Goal: Task Accomplishment & Management: Complete application form

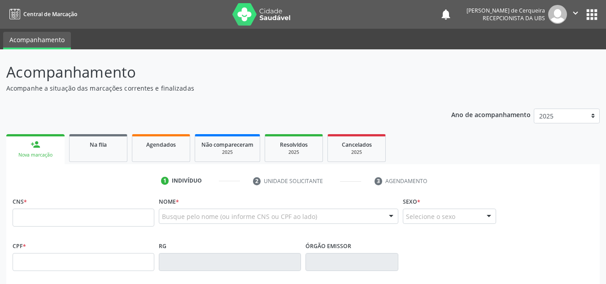
scroll to position [39, 0]
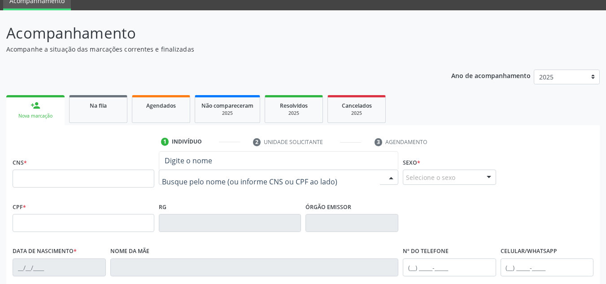
click at [196, 172] on div at bounding box center [278, 176] width 239 height 15
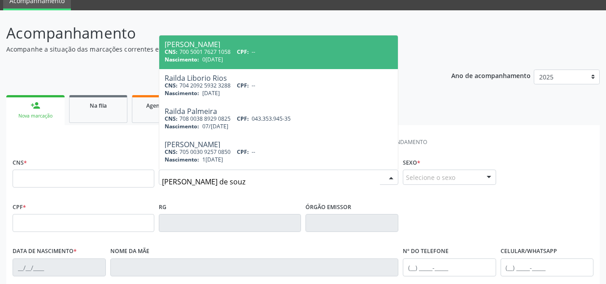
type input "[PERSON_NAME]"
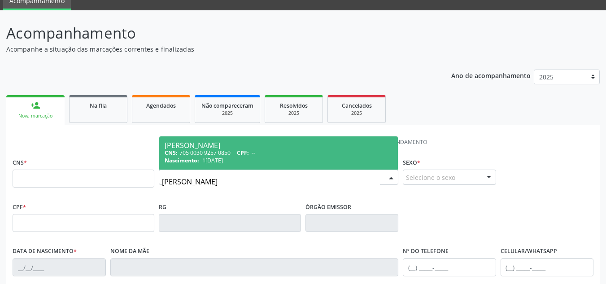
click at [198, 163] on span "Nascimento:" at bounding box center [181, 160] width 35 height 8
type input "705 0030 9257 0850"
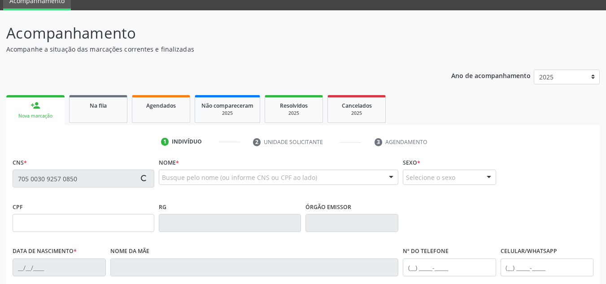
type input "1[DATE]"
type input "[PERSON_NAME]"
type input "[PHONE_NUMBER]"
type input "22"
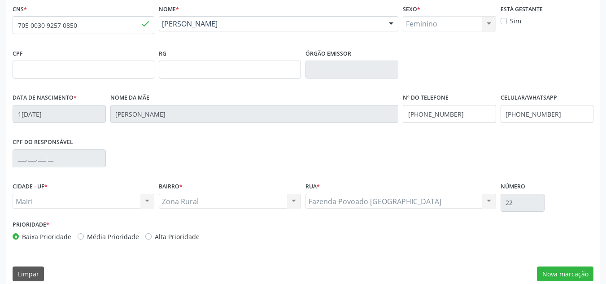
scroll to position [202, 0]
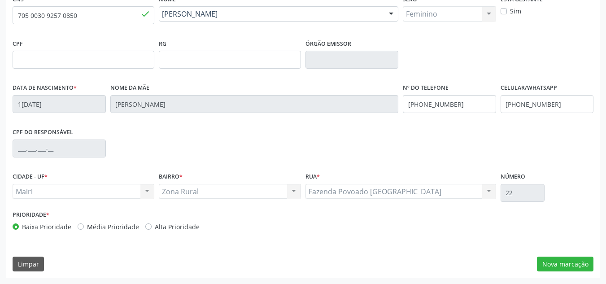
click at [87, 226] on label "Média Prioridade" at bounding box center [113, 226] width 52 height 9
click at [80, 226] on input "Média Prioridade" at bounding box center [81, 226] width 6 height 8
radio input "true"
click at [551, 265] on button "Nova marcação" at bounding box center [565, 263] width 56 height 15
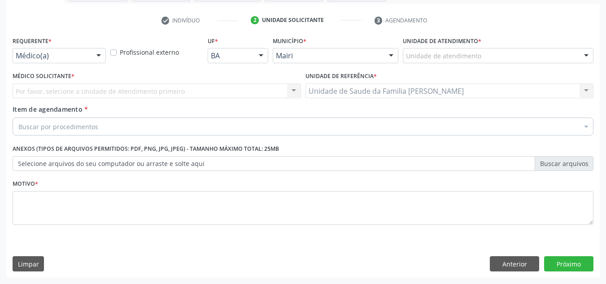
scroll to position [160, 0]
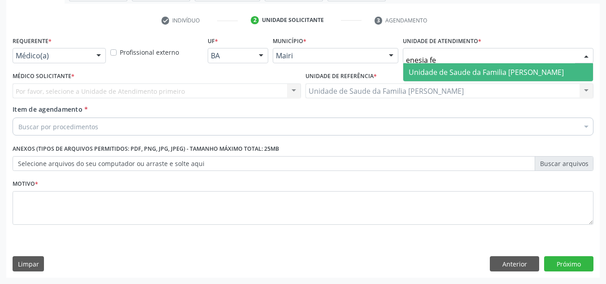
type input "enesia fer"
click at [456, 68] on span "Unidade de Saude da Familia [PERSON_NAME]" at bounding box center [485, 72] width 155 height 10
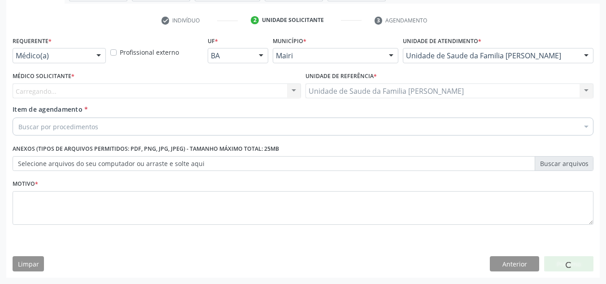
click at [74, 87] on div "Carregando..." at bounding box center [157, 90] width 288 height 15
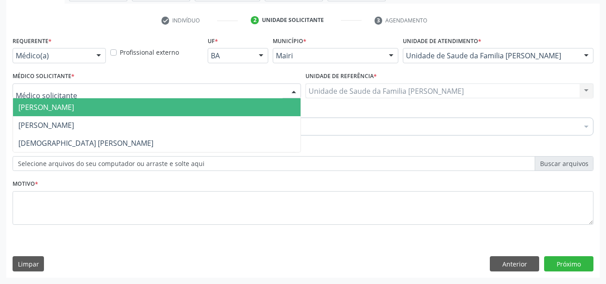
click at [74, 110] on span "[PERSON_NAME]" at bounding box center [46, 107] width 56 height 10
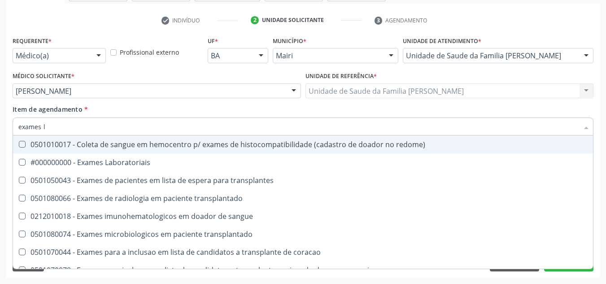
type input "exames la"
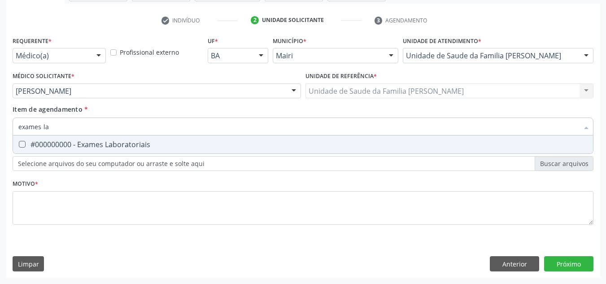
click at [88, 144] on div "#000000000 - Exames Laboratoriais" at bounding box center [302, 144] width 569 height 7
checkbox Laboratoriais "true"
drag, startPoint x: 77, startPoint y: 127, endPoint x: 0, endPoint y: 131, distance: 77.2
click at [0, 131] on div "Acompanhamento Acompanhe a situação das marcações correntes e finalizadas Relat…" at bounding box center [303, 86] width 606 height 395
checkbox Laboratoriais "false"
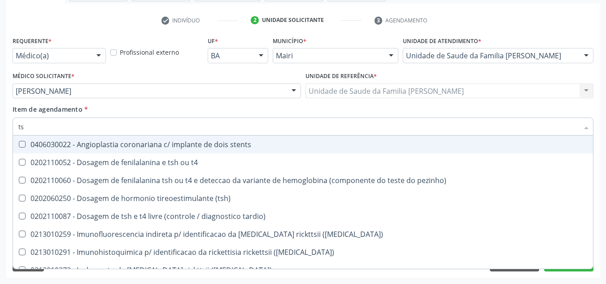
type input "tsh"
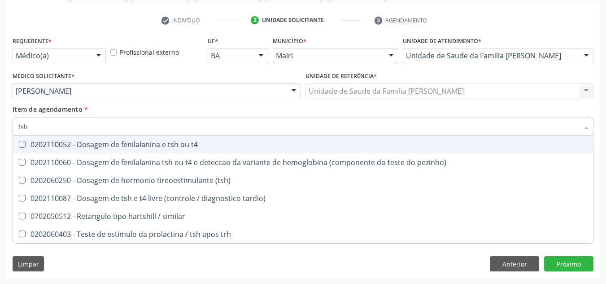
click at [97, 145] on div "0202110052 - Dosagem de fenilalanina e tsh ou t4" at bounding box center [302, 144] width 569 height 7
checkbox t4 "true"
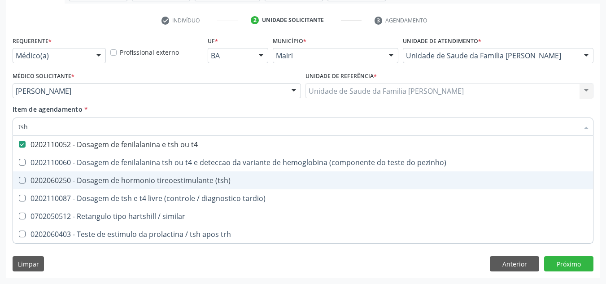
click at [97, 186] on span "0202060250 - Dosagem de hormonio tireoestimulante (tsh)" at bounding box center [303, 180] width 580 height 18
checkbox \(tsh\) "true"
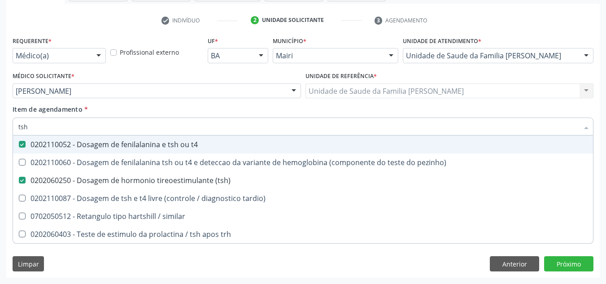
click at [39, 126] on input "tsh" at bounding box center [298, 126] width 560 height 18
type input "ts"
checkbox t4 "false"
checkbox pezinho\) "true"
checkbox \(tsh\) "false"
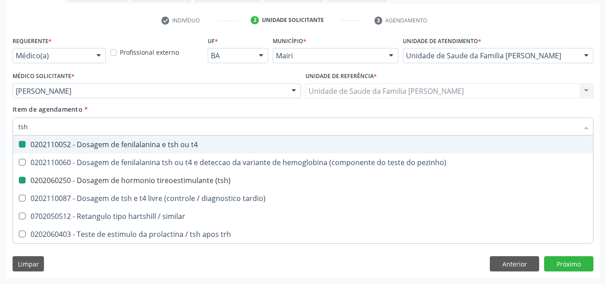
checkbox tardio\) "true"
type input "t"
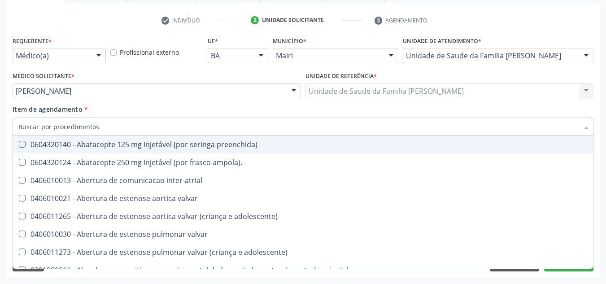
checkbox ampola\)\ "false"
checkbox valvar "false"
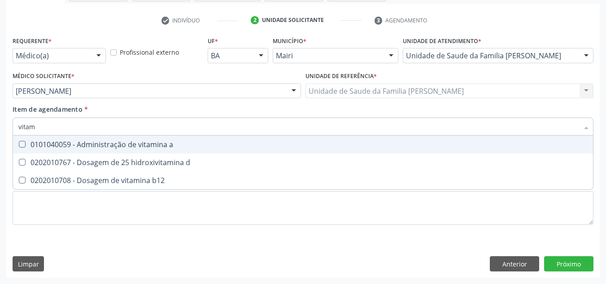
type input "vitami"
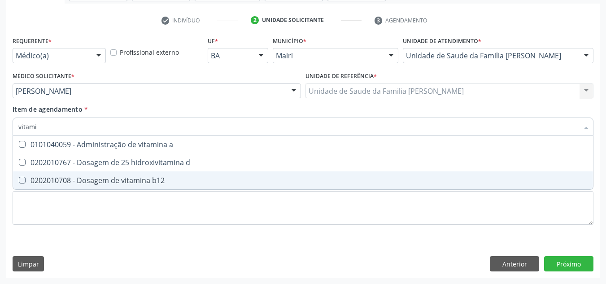
click at [65, 182] on div "0202010708 - Dosagem de vitamina b12" at bounding box center [302, 180] width 569 height 7
checkbox b12 "true"
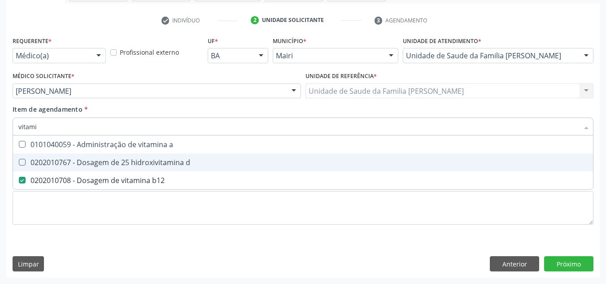
click at [54, 156] on span "0202010767 - Dosagem de 25 hidroxivitamina d" at bounding box center [303, 162] width 580 height 18
checkbox d "true"
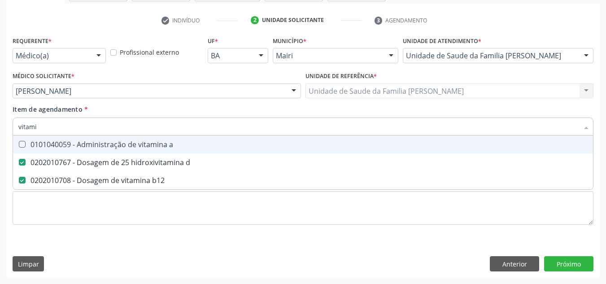
click at [57, 145] on div "0101040059 - Administração de vitamina a" at bounding box center [302, 144] width 569 height 7
checkbox link "true"
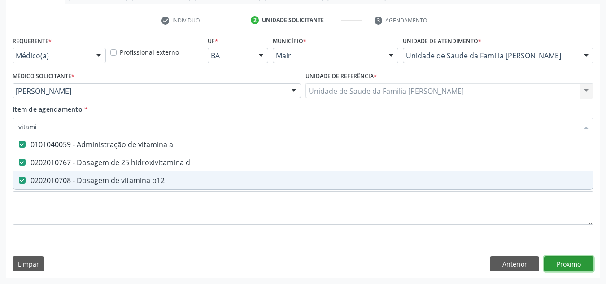
click at [554, 267] on div "Requerente * Médico(a) Médico(a) Enfermeiro(a) Paciente Nenhum resultado encont…" at bounding box center [302, 155] width 593 height 243
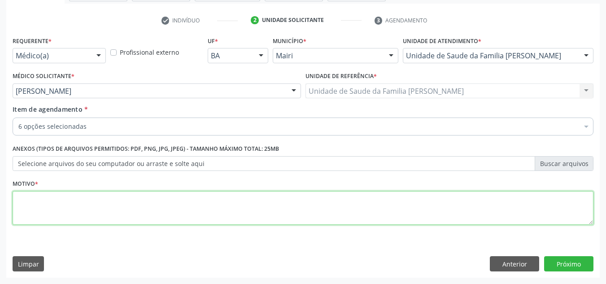
click at [46, 209] on textarea at bounding box center [303, 208] width 580 height 34
type textarea "r"
type textarea "ROTINA"
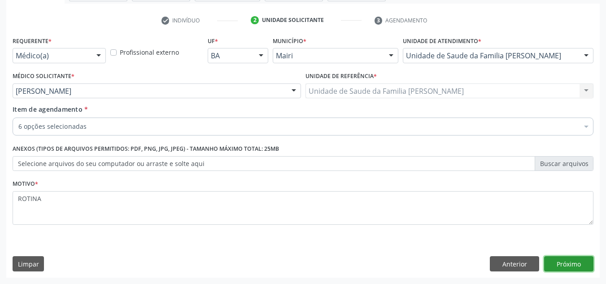
click at [556, 264] on button "Próximo" at bounding box center [568, 263] width 49 height 15
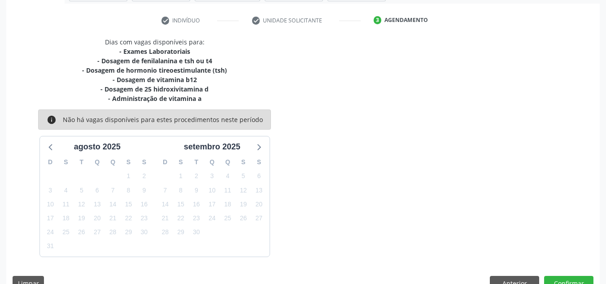
scroll to position [180, 0]
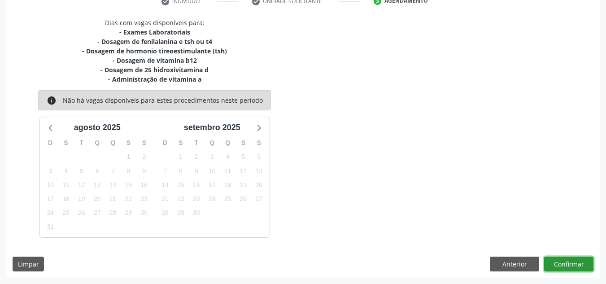
click at [556, 264] on button "Confirmar" at bounding box center [568, 263] width 49 height 15
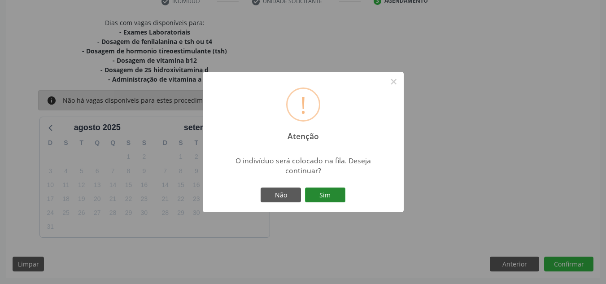
click at [312, 199] on button "Sim" at bounding box center [325, 194] width 40 height 15
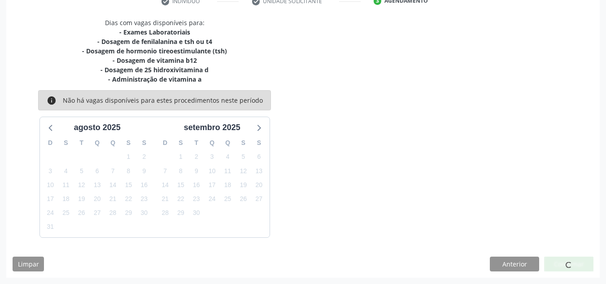
scroll to position [12, 0]
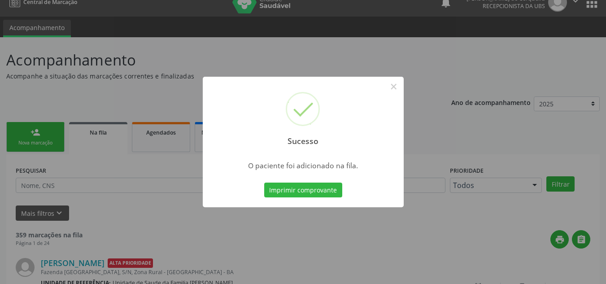
click at [48, 147] on div "Sucesso × O paciente foi adicionado na fila. Imprimir comprovante Cancel" at bounding box center [303, 142] width 606 height 284
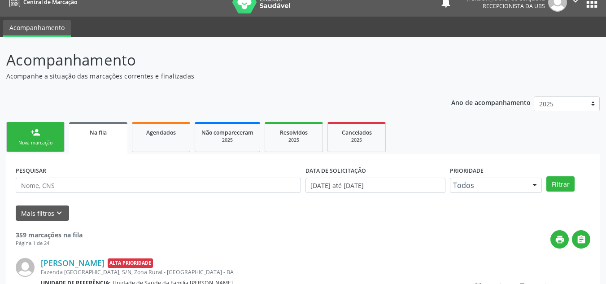
click at [48, 147] on link "person_add Nova marcação" at bounding box center [35, 137] width 58 height 30
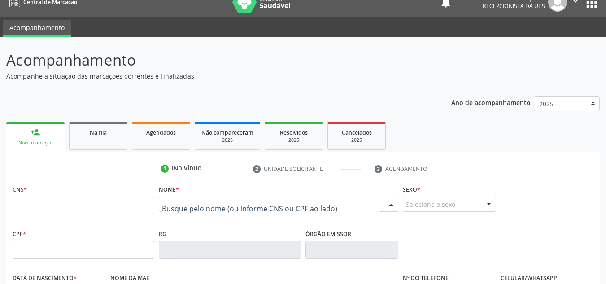
click at [195, 198] on div at bounding box center [278, 203] width 239 height 15
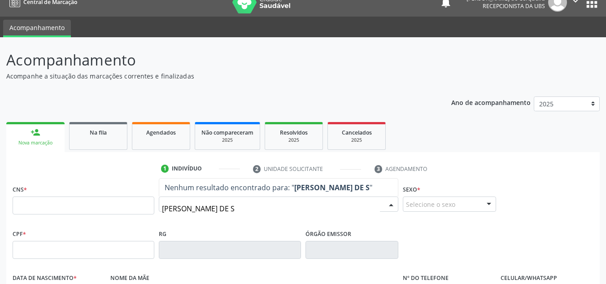
type input "[PERSON_NAME] DE SO"
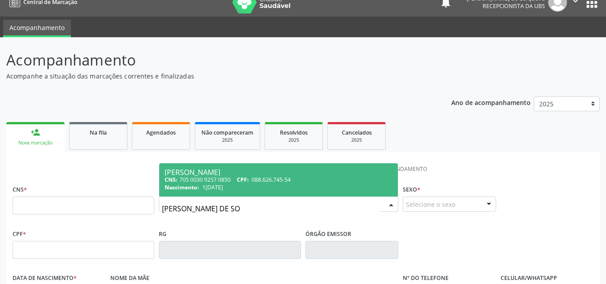
click at [235, 188] on div "Nascimento: [DATE]" at bounding box center [278, 187] width 228 height 8
type input "705 0030 9257 0850"
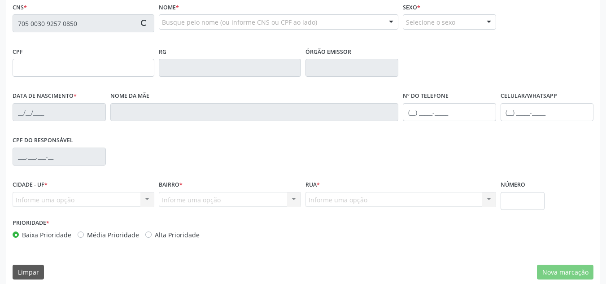
scroll to position [202, 0]
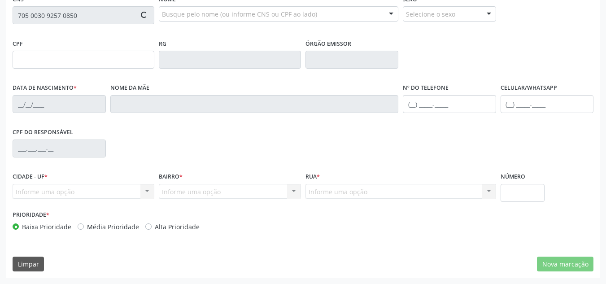
type input "088.626.745-54"
type input "1[DATE]"
type input "[PERSON_NAME]"
type input "[PHONE_NUMBER]"
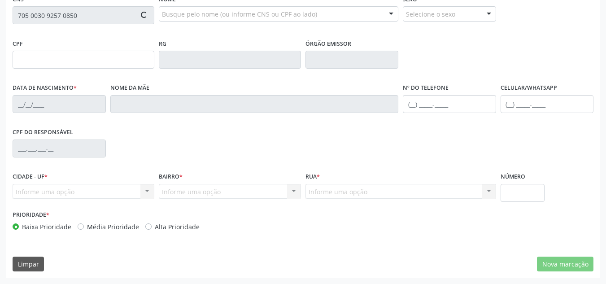
type input "22"
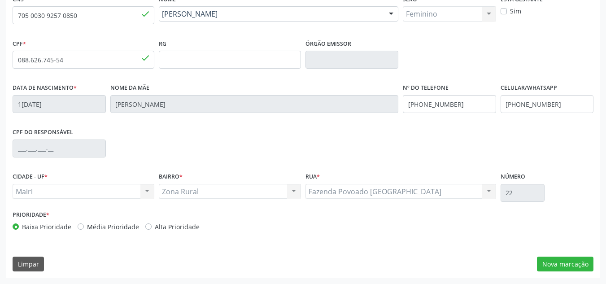
click at [155, 226] on label "Alta Prioridade" at bounding box center [177, 226] width 45 height 9
click at [146, 226] on input "Alta Prioridade" at bounding box center [148, 226] width 6 height 8
radio input "true"
click at [575, 261] on button "Nova marcação" at bounding box center [565, 263] width 56 height 15
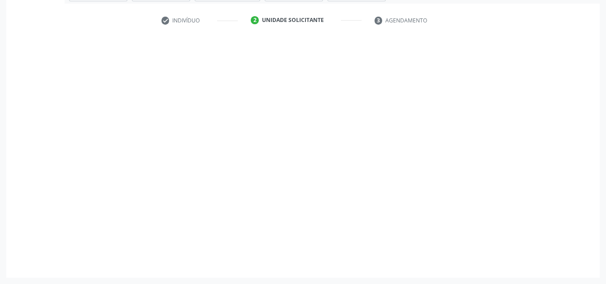
scroll to position [160, 0]
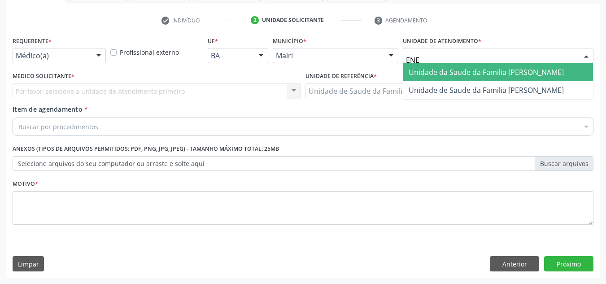
type input "ENES"
click at [431, 74] on span "Unidade de Saude da Familia [PERSON_NAME]" at bounding box center [485, 72] width 155 height 10
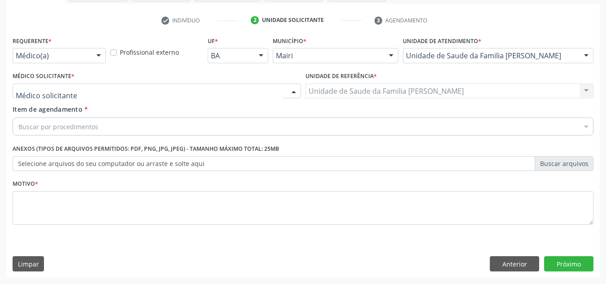
click at [77, 90] on div at bounding box center [157, 90] width 288 height 15
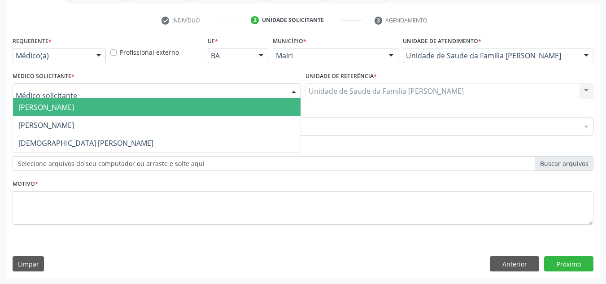
click at [59, 113] on span "[PERSON_NAME]" at bounding box center [156, 107] width 287 height 18
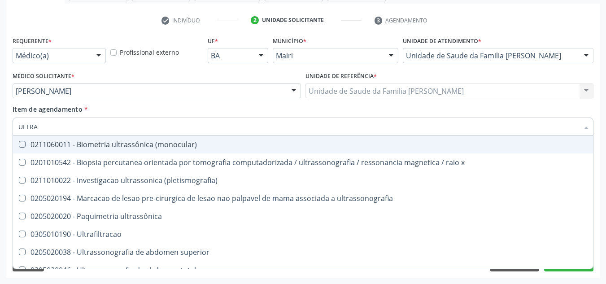
type input "ULTRAS"
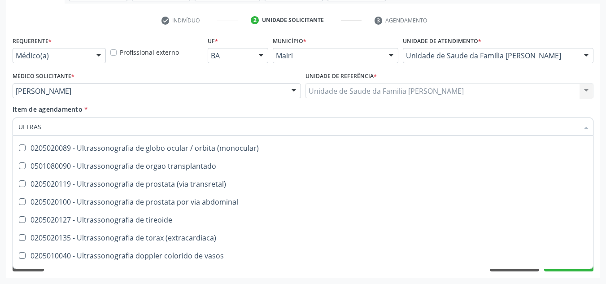
scroll to position [179, 0]
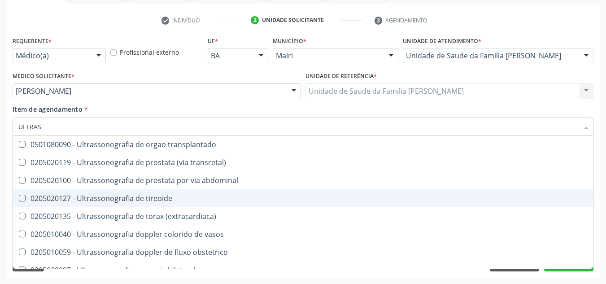
click at [126, 200] on div "0205020127 - Ultrassonografia de tireoide" at bounding box center [302, 198] width 569 height 7
checkbox tireoide "true"
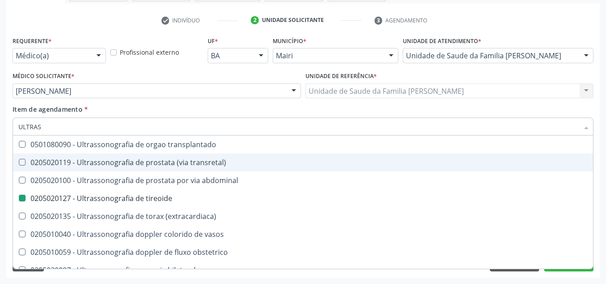
click at [5, 157] on div "Acompanhamento Acompanhe a situação das marcações correntes e finalizadas Relat…" at bounding box center [303, 86] width 606 height 395
checkbox x "true"
checkbox tireoide "false"
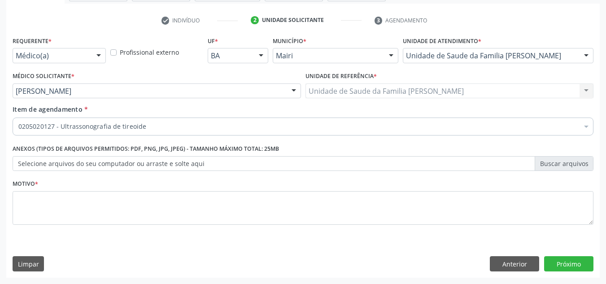
scroll to position [0, 0]
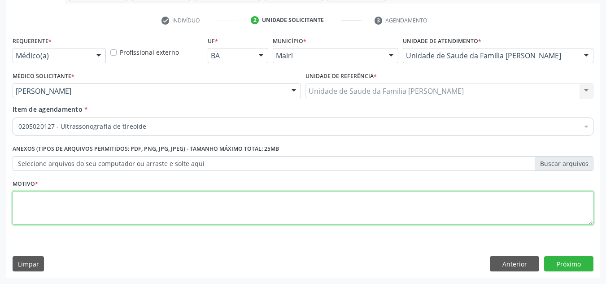
click at [36, 203] on textarea at bounding box center [303, 208] width 580 height 34
type textarea "INVESTIGAR NÓDULO"
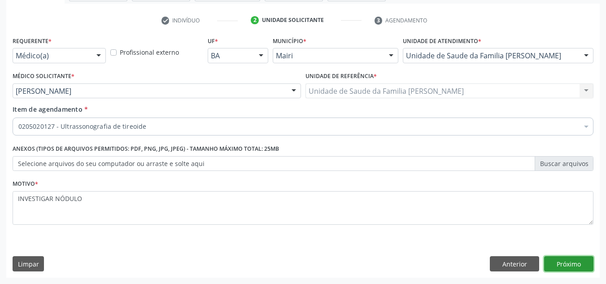
click at [561, 260] on button "Próximo" at bounding box center [568, 263] width 49 height 15
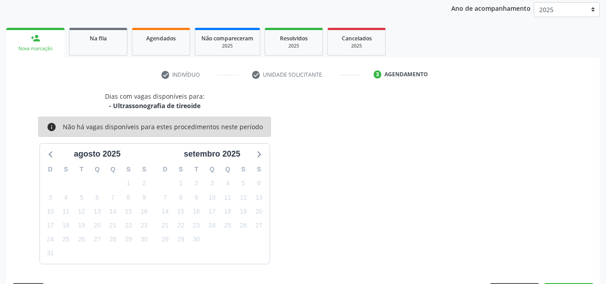
scroll to position [133, 0]
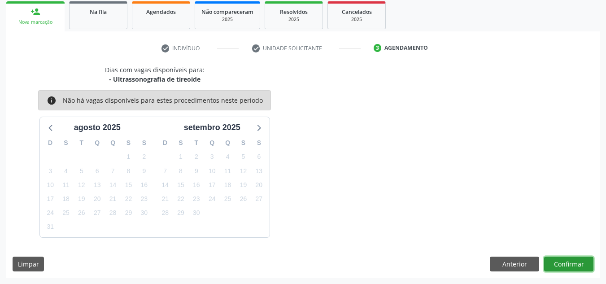
click at [561, 260] on button "Confirmar" at bounding box center [568, 263] width 49 height 15
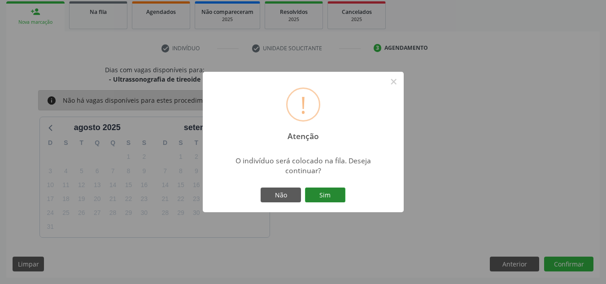
click at [333, 191] on button "Sim" at bounding box center [325, 194] width 40 height 15
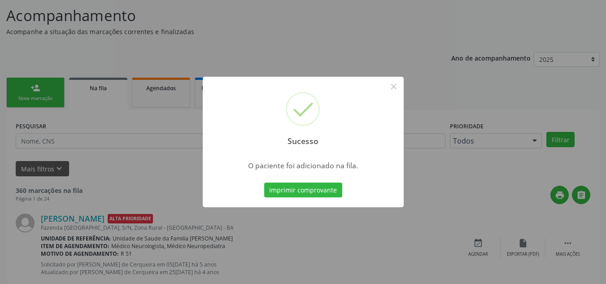
scroll to position [57, 0]
click at [156, 160] on div "Sucesso × O paciente foi adicionado na fila. Imprimir comprovante Cancel" at bounding box center [303, 142] width 606 height 284
